Goal: Information Seeking & Learning: Find specific fact

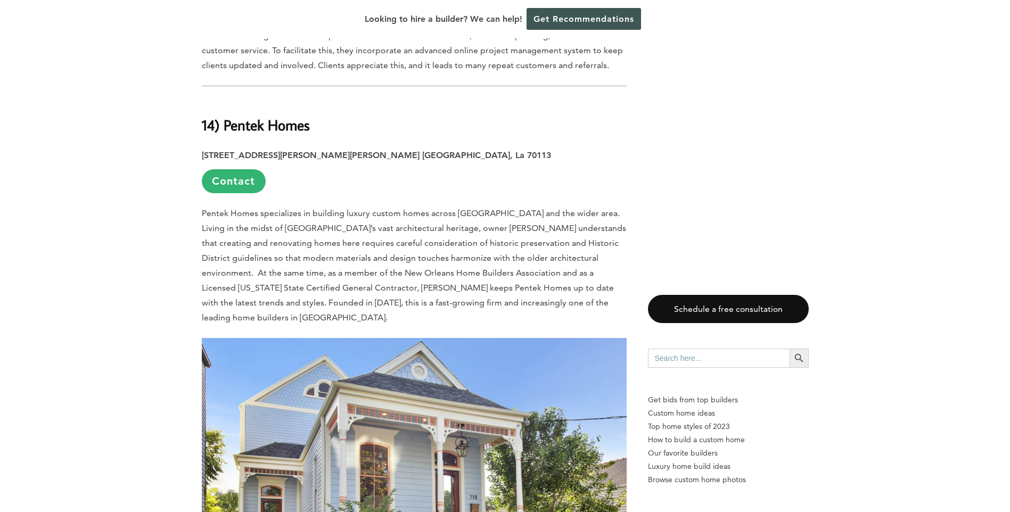
scroll to position [1491, 0]
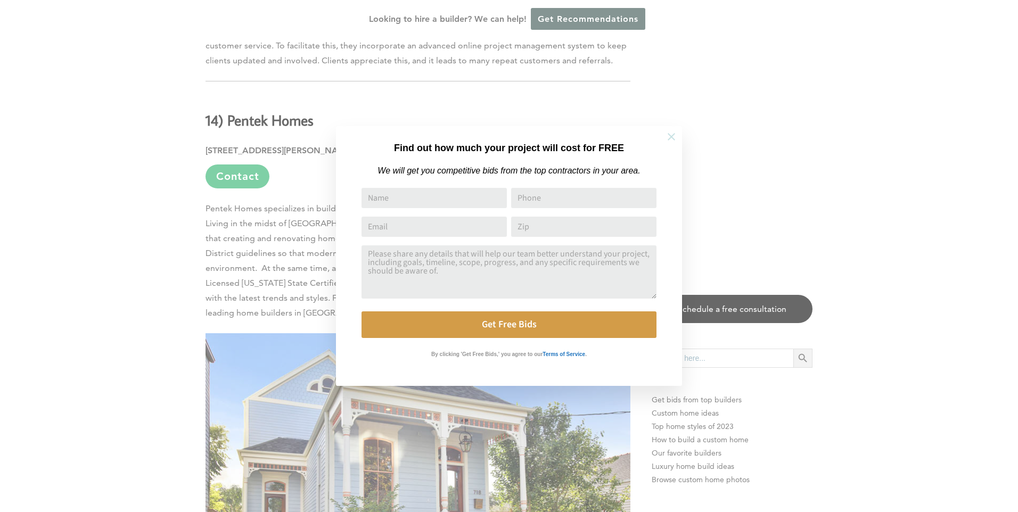
click at [668, 140] on icon at bounding box center [672, 137] width 12 height 12
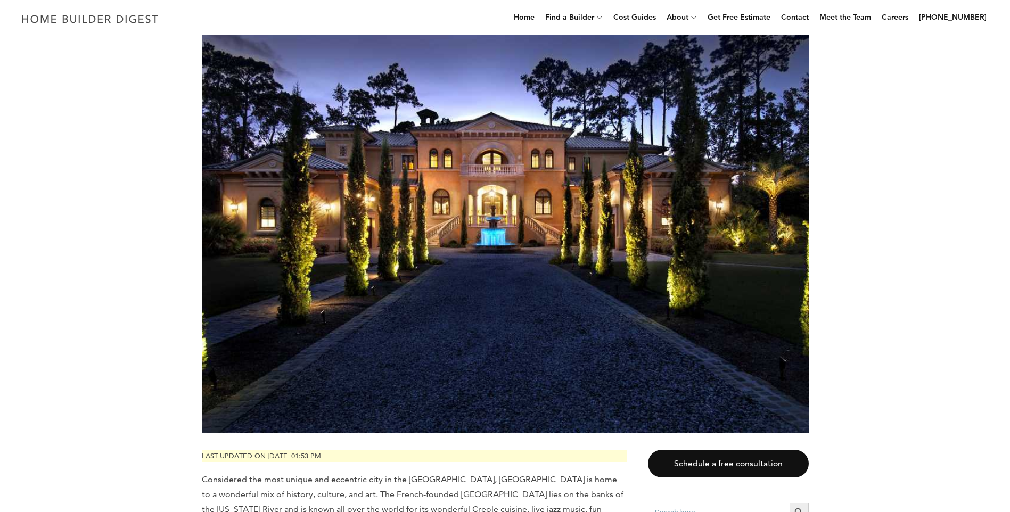
scroll to position [0, 0]
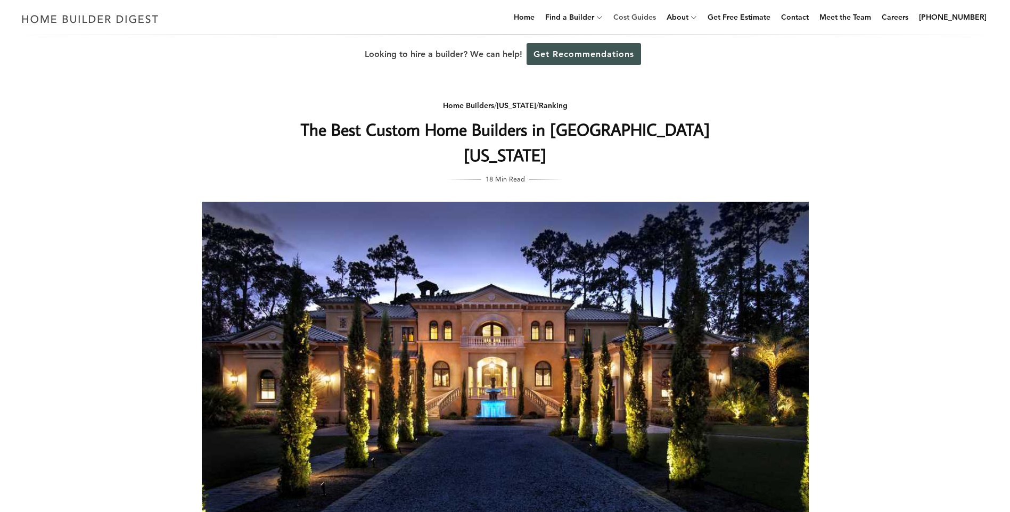
click at [642, 21] on link "Cost Guides" at bounding box center [634, 17] width 51 height 34
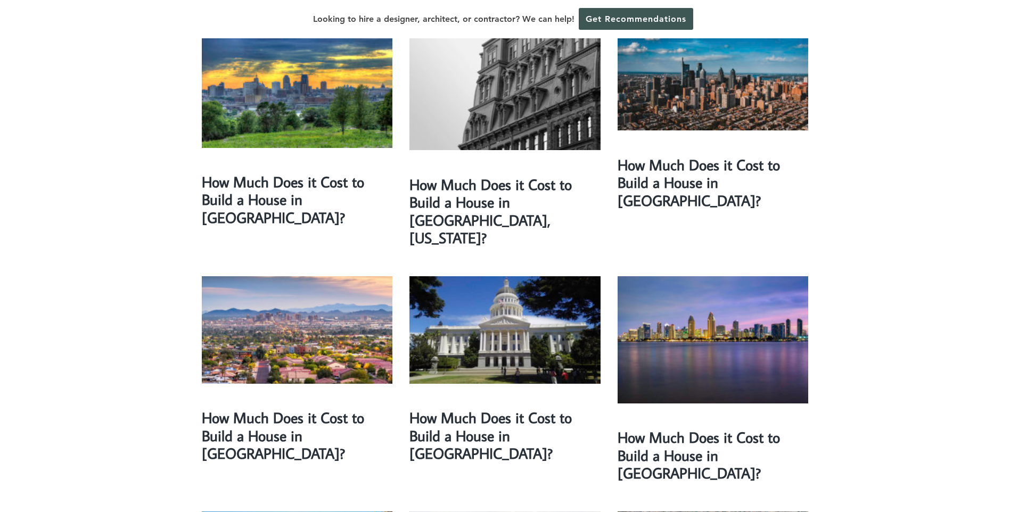
scroll to position [1438, 0]
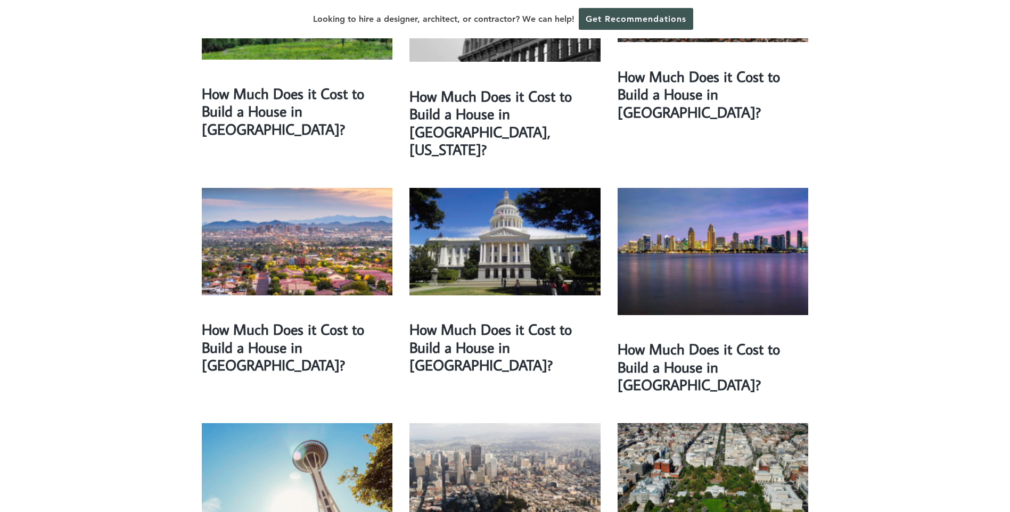
click at [1007, 249] on div "Our research team has created comprehensive cost guides for cities and states a…" at bounding box center [505, 282] width 1010 height 3370
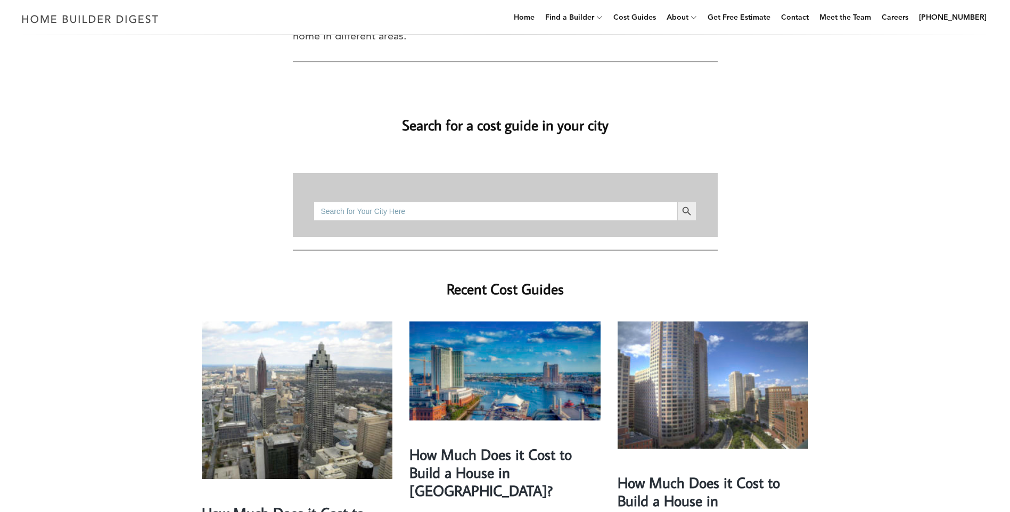
scroll to position [0, 0]
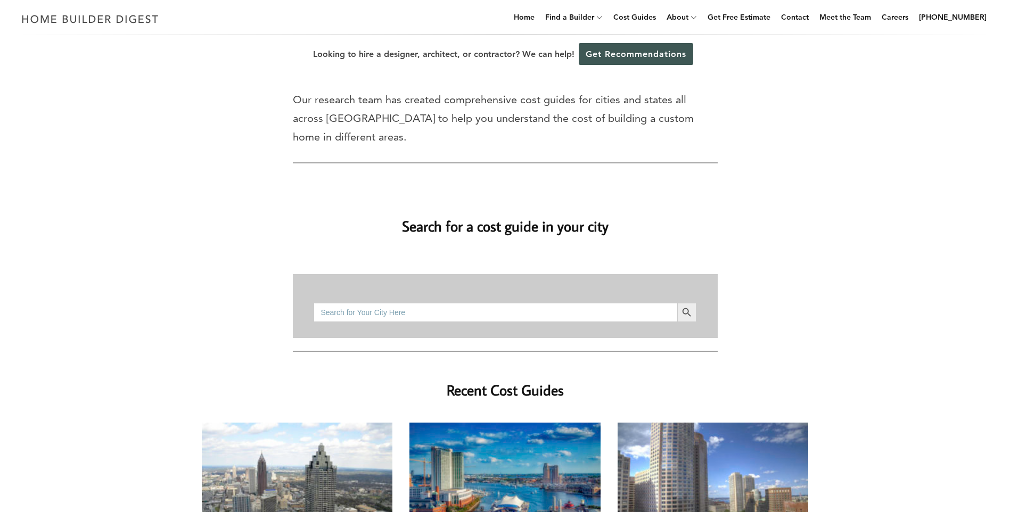
click at [358, 303] on input "Search for:" at bounding box center [495, 312] width 363 height 19
type input "m"
type input "i"
click at [677, 303] on button "Search Button" at bounding box center [686, 312] width 19 height 19
click at [347, 303] on input "kenne" at bounding box center [495, 312] width 363 height 19
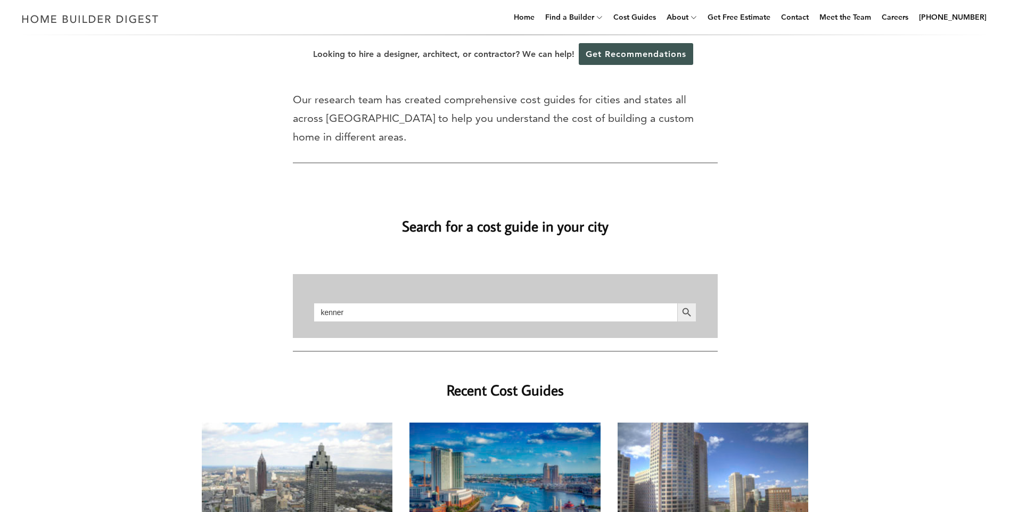
type input "kenner"
click at [677, 303] on button "Search Button" at bounding box center [686, 312] width 19 height 19
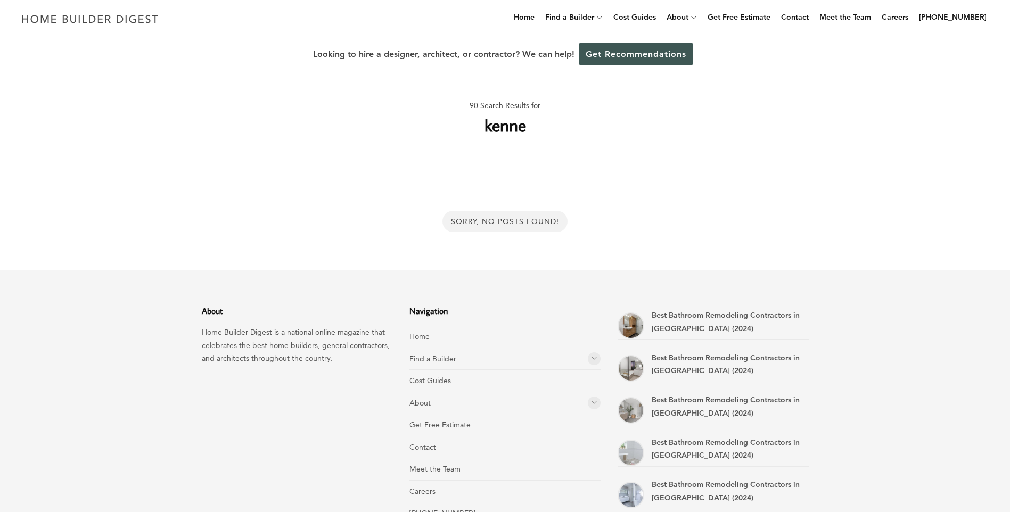
click at [519, 130] on h1 "kenne" at bounding box center [506, 125] width 42 height 26
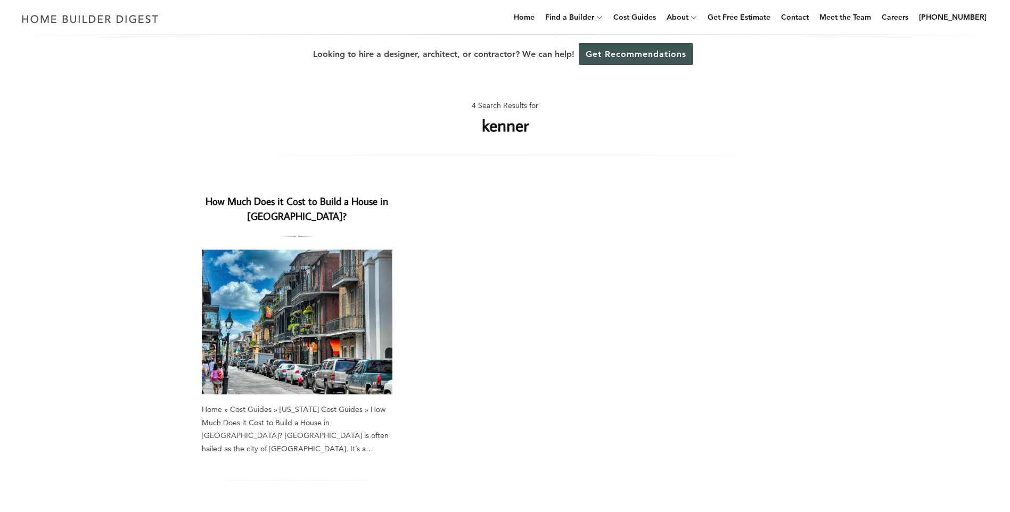
click at [318, 399] on article "How Much Does it Cost to Build a House in [GEOGRAPHIC_DATA]? How Much Does it C…" at bounding box center [297, 349] width 191 height 318
click at [287, 369] on img at bounding box center [297, 322] width 191 height 145
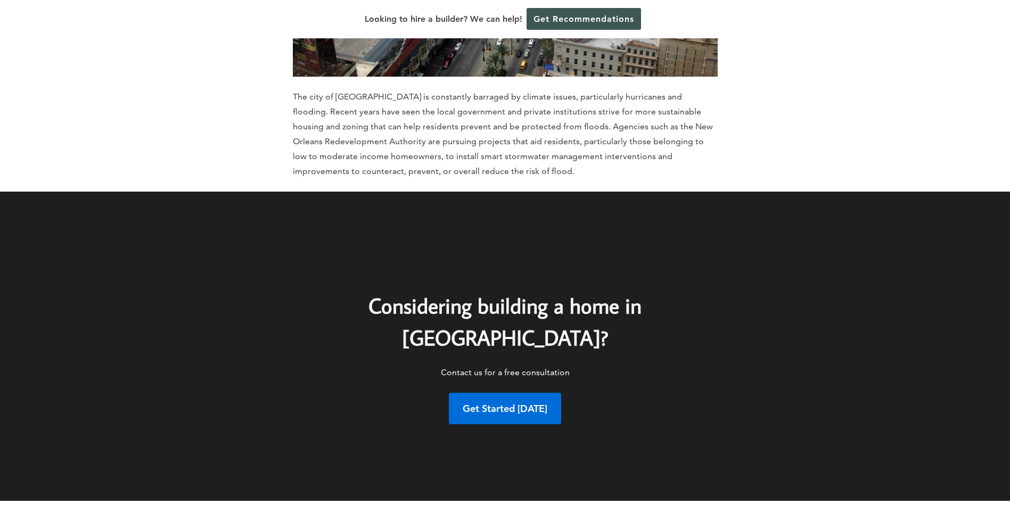
scroll to position [4734, 0]
